Goal: Navigation & Orientation: Understand site structure

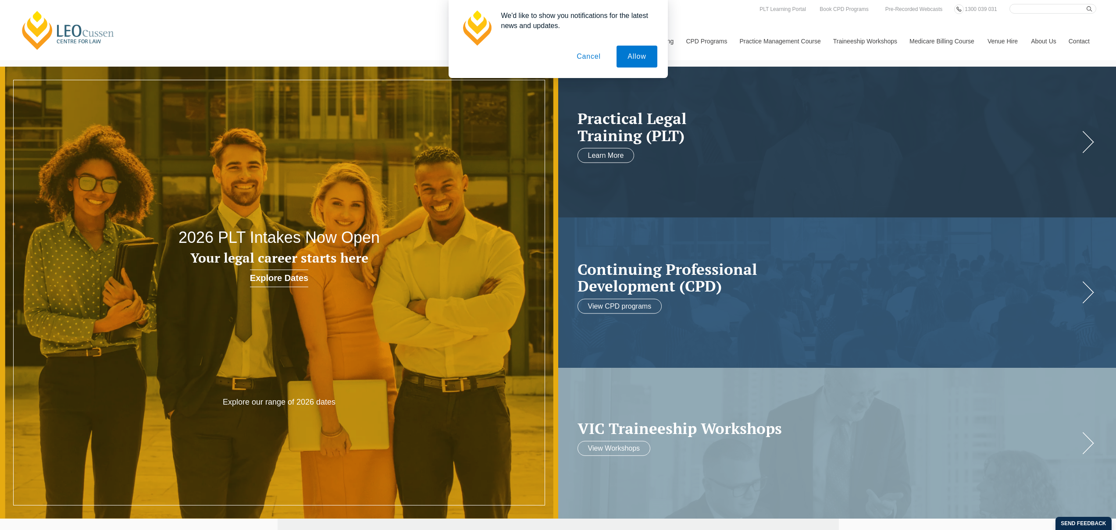
click at [600, 59] on button "Cancel" at bounding box center [589, 57] width 46 height 22
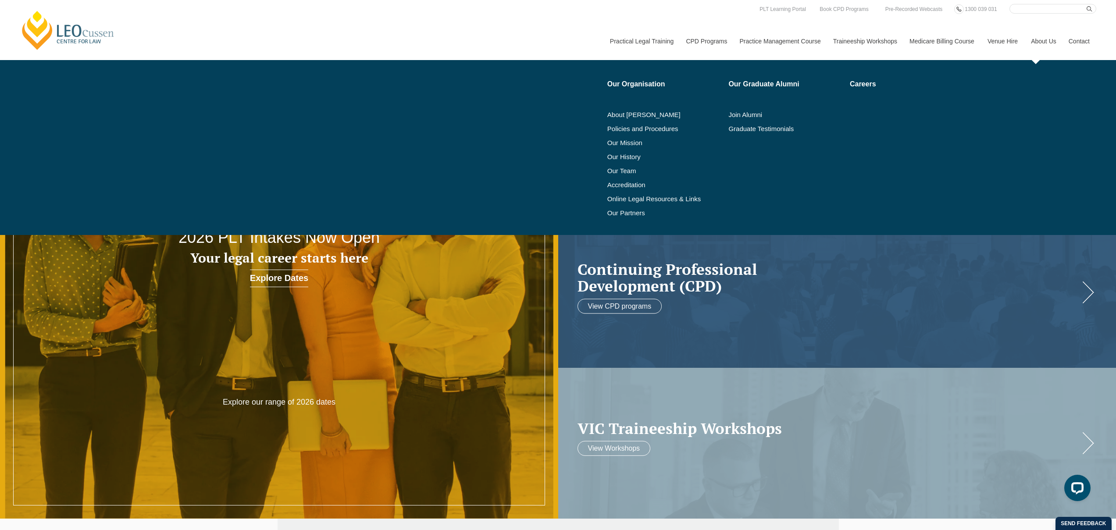
click at [1051, 40] on link "About Us" at bounding box center [1044, 41] width 38 height 38
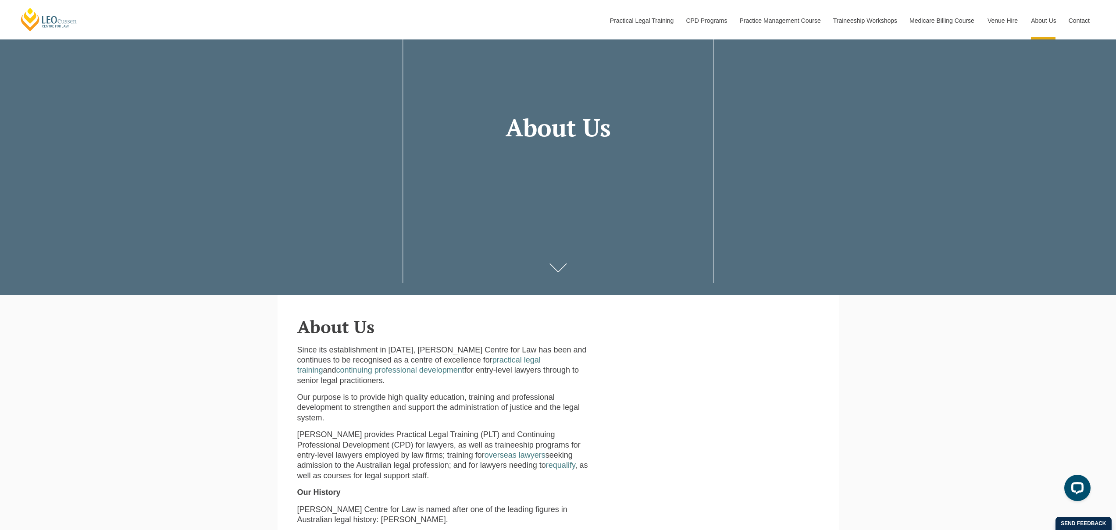
scroll to position [107, 0]
